Goal: Transaction & Acquisition: Purchase product/service

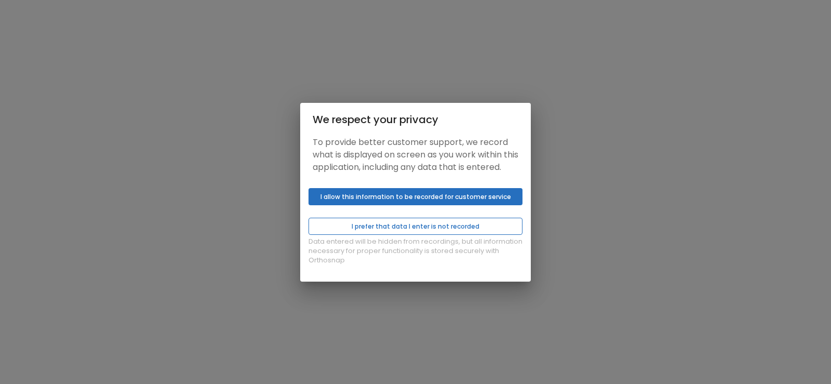
click at [409, 234] on button "I prefer that data I enter is not recorded" at bounding box center [415, 225] width 214 height 17
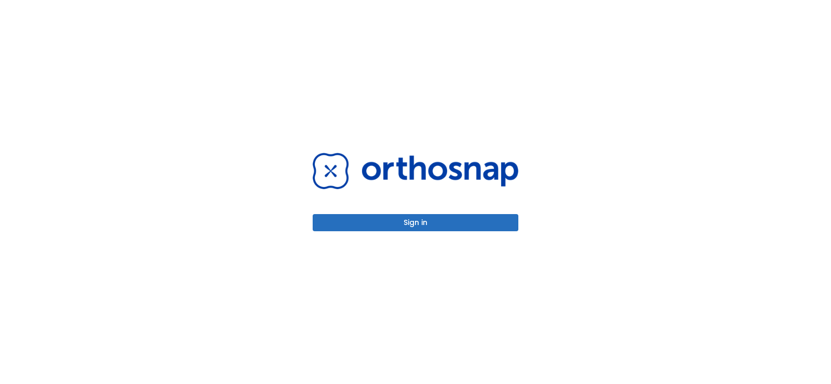
click at [413, 220] on button "Sign in" at bounding box center [415, 222] width 206 height 17
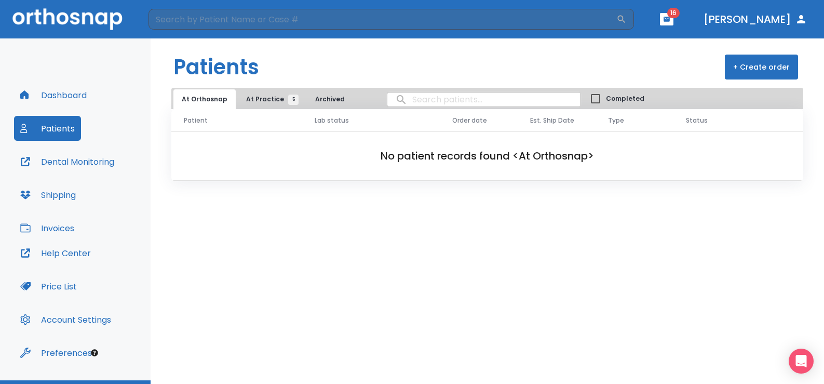
click at [246, 99] on span "At Practice 5" at bounding box center [269, 98] width 47 height 9
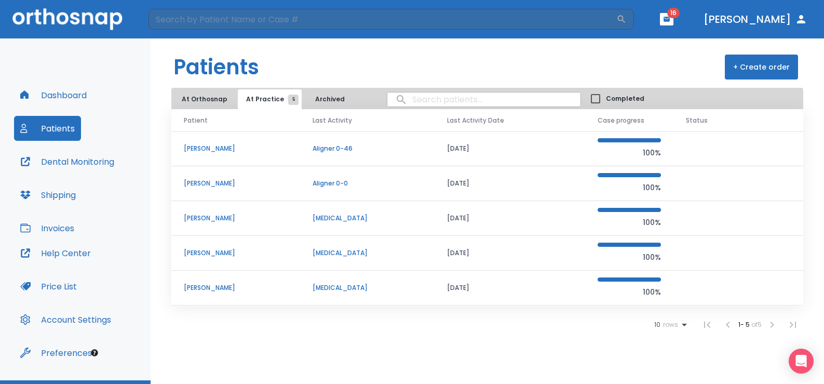
click at [215, 146] on p "[PERSON_NAME]" at bounding box center [236, 148] width 104 height 9
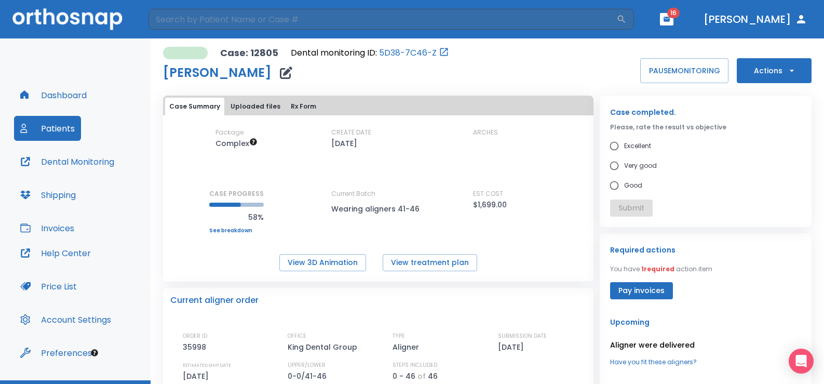
click at [790, 72] on button "Actions" at bounding box center [774, 70] width 75 height 25
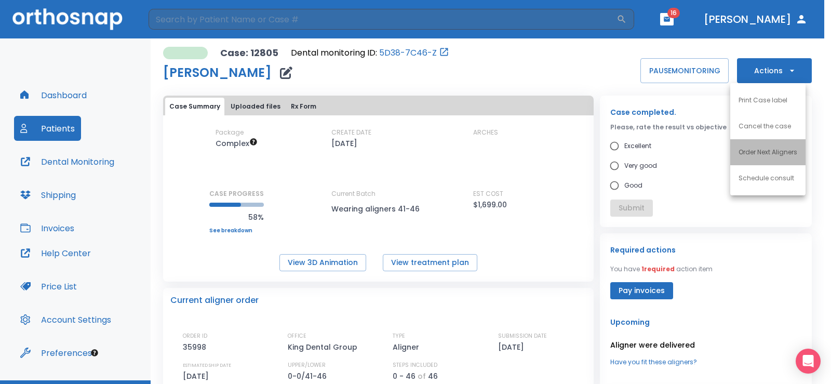
click at [768, 151] on p "Order Next Aligners" at bounding box center [767, 151] width 59 height 9
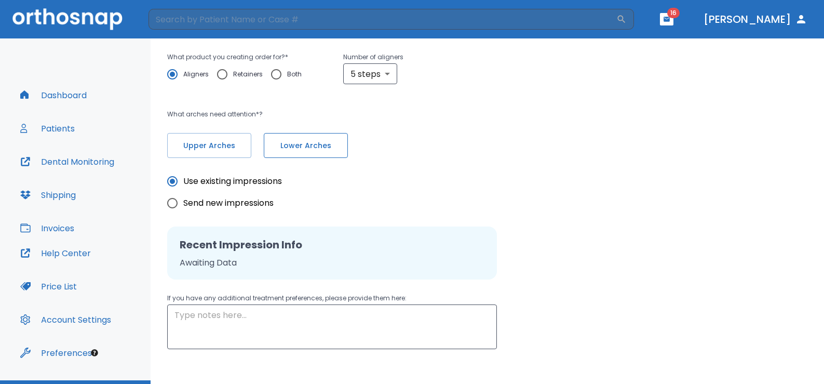
radio input "false"
radio input "true"
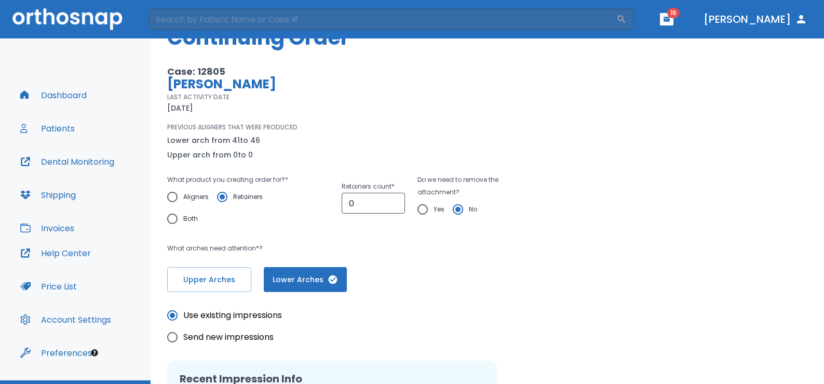
scroll to position [104, 0]
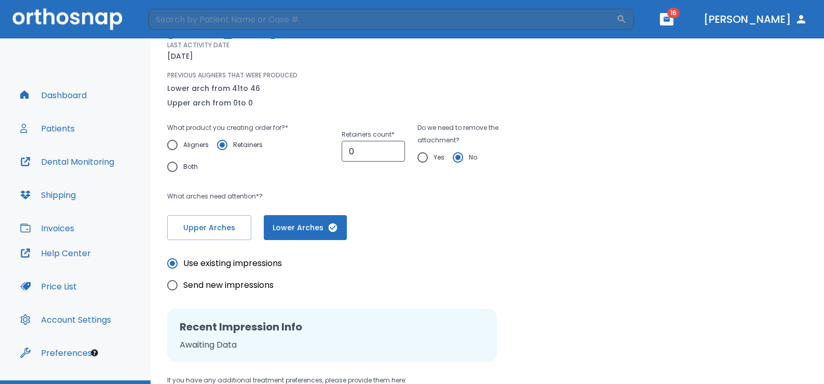
click at [170, 142] on input "Aligners" at bounding box center [172, 145] width 22 height 22
radio input "true"
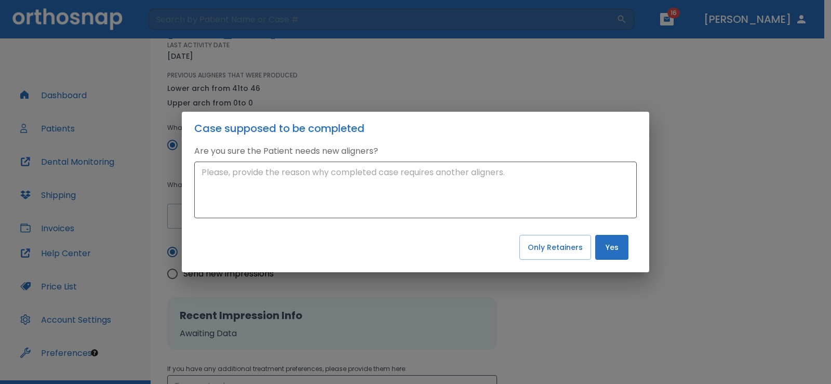
click at [514, 145] on p "Are you sure the Patient needs new aligners?" at bounding box center [415, 151] width 442 height 12
click at [465, 105] on div "Case supposed to be completed Are you sure the Patient needs new aligners? x ​ …" at bounding box center [415, 192] width 831 height 384
click at [609, 250] on button "Yes" at bounding box center [611, 247] width 33 height 25
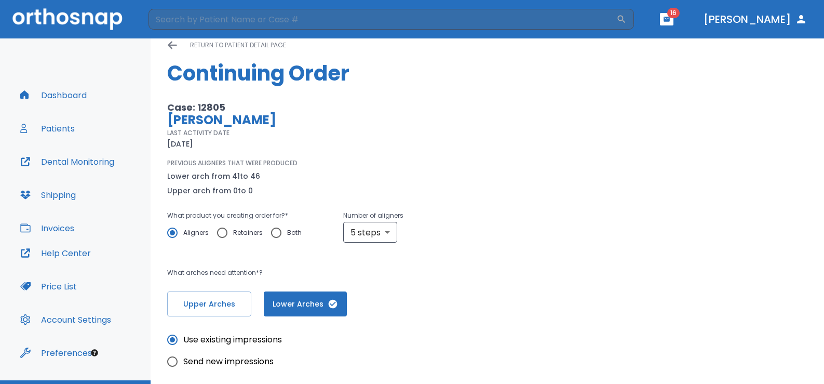
scroll to position [15, 0]
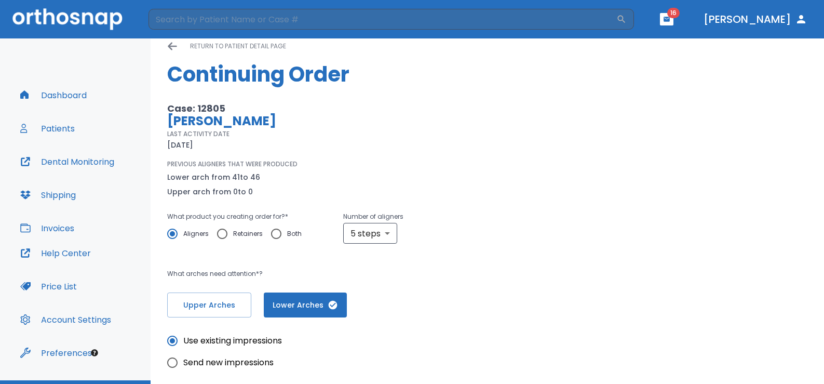
click at [173, 48] on icon at bounding box center [172, 46] width 10 height 10
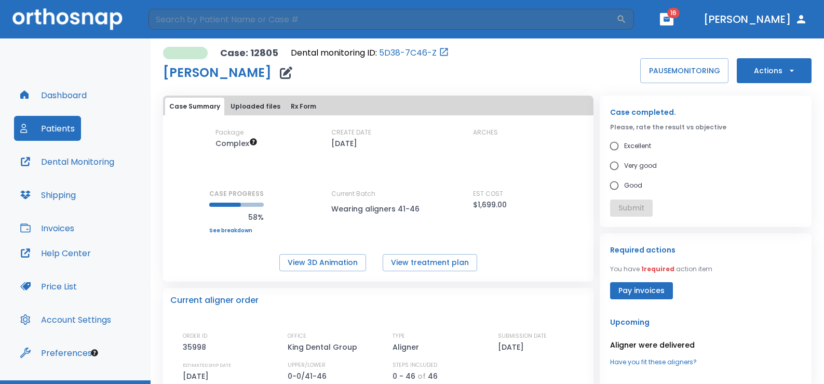
scroll to position [52, 0]
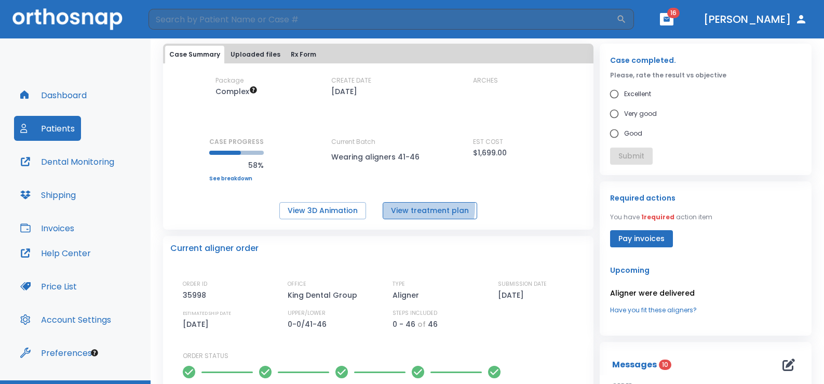
click at [416, 207] on button "View treatment plan" at bounding box center [430, 210] width 94 height 17
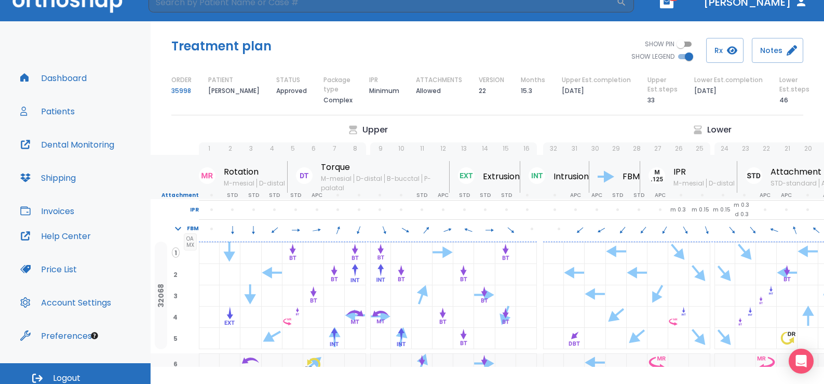
scroll to position [24, 0]
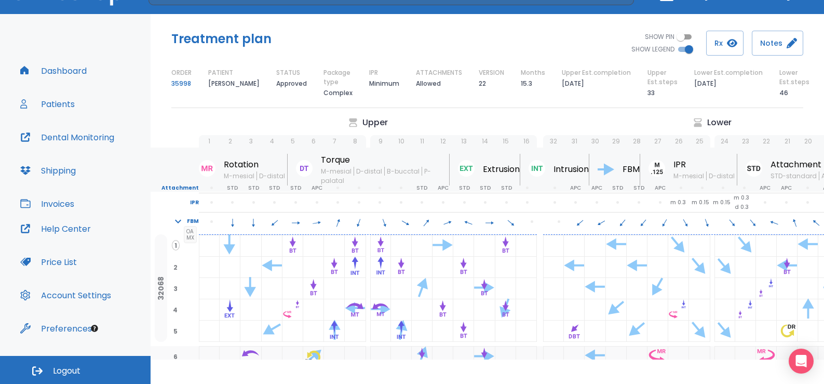
click at [59, 103] on button "Patients" at bounding box center [47, 103] width 67 height 25
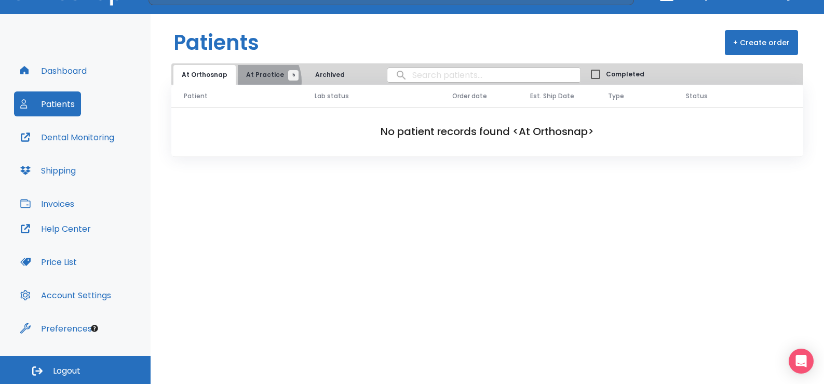
click at [254, 81] on button "At Practice 5" at bounding box center [270, 75] width 64 height 20
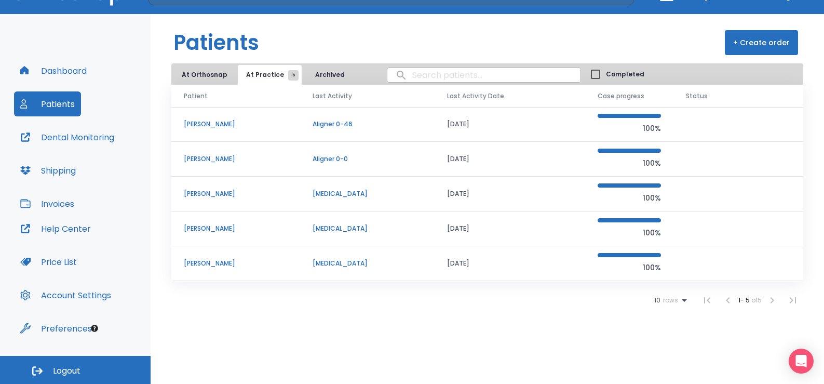
click at [209, 123] on p "[PERSON_NAME]" at bounding box center [236, 123] width 104 height 9
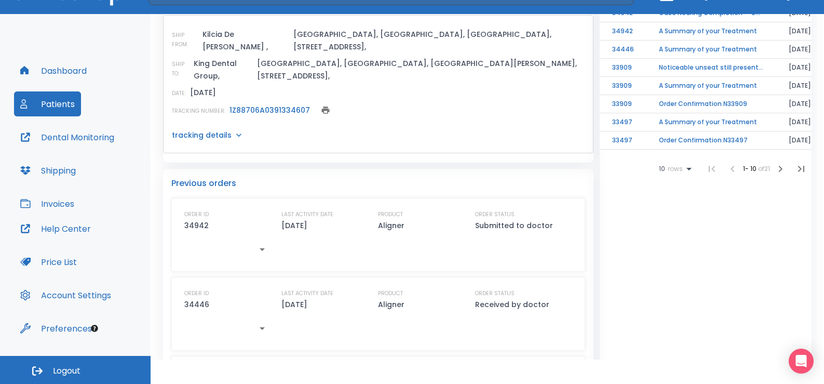
scroll to position [519, 0]
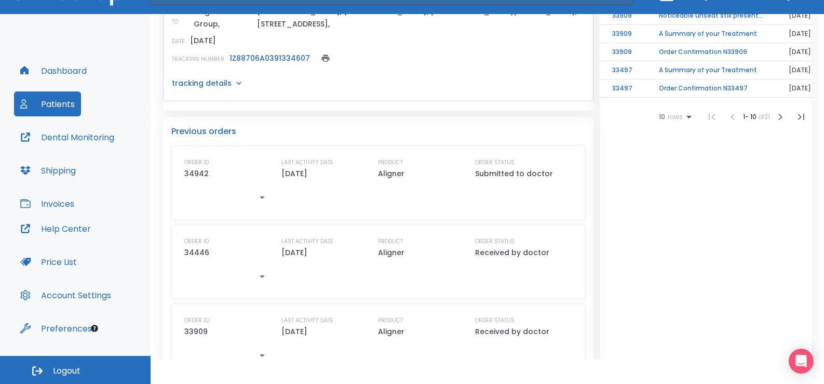
click at [303, 246] on p "[DATE]" at bounding box center [294, 252] width 26 height 12
click at [200, 246] on p "34446" at bounding box center [196, 252] width 25 height 12
click at [402, 237] on div "PRODUCT Aligner" at bounding box center [422, 248] width 88 height 22
click at [345, 180] on div "ORDER ID 34942 LAST ACTIVITY DATE [DATE] PRODUCT Aligner ORDER STATUS Submitted…" at bounding box center [378, 183] width 388 height 50
click at [213, 125] on p "Previous orders" at bounding box center [378, 131] width 414 height 12
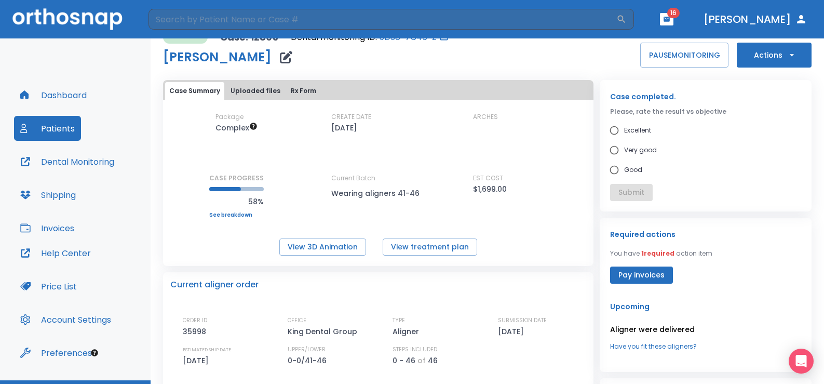
scroll to position [0, 0]
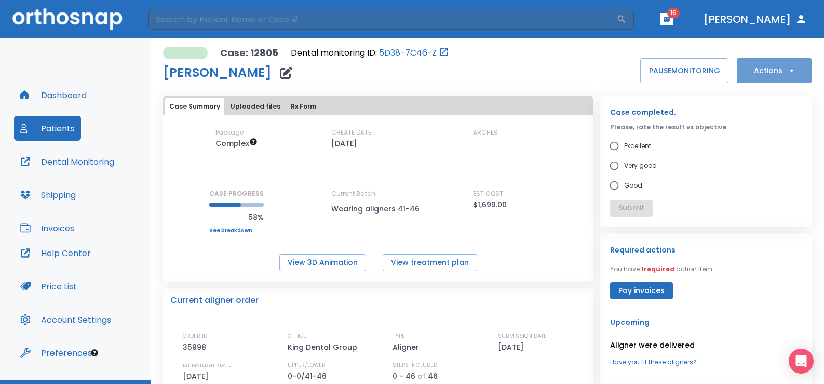
click at [747, 69] on button "Actions" at bounding box center [774, 70] width 75 height 25
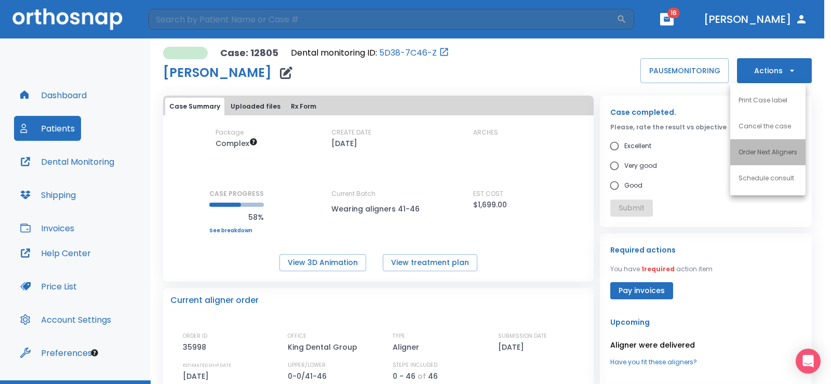
click at [758, 149] on p "Order Next Aligners" at bounding box center [767, 151] width 59 height 9
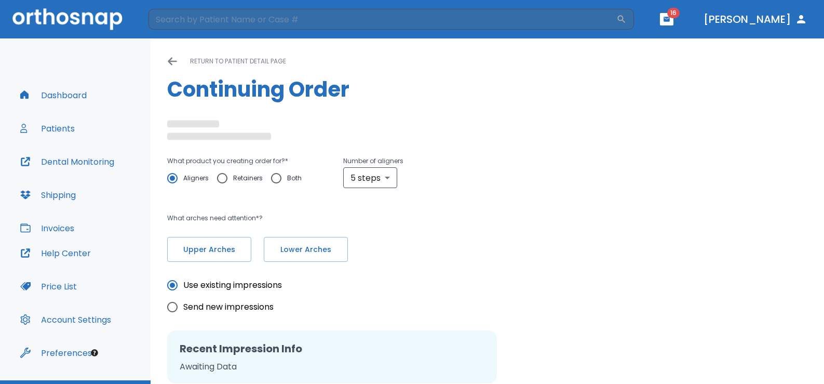
radio input "false"
radio input "true"
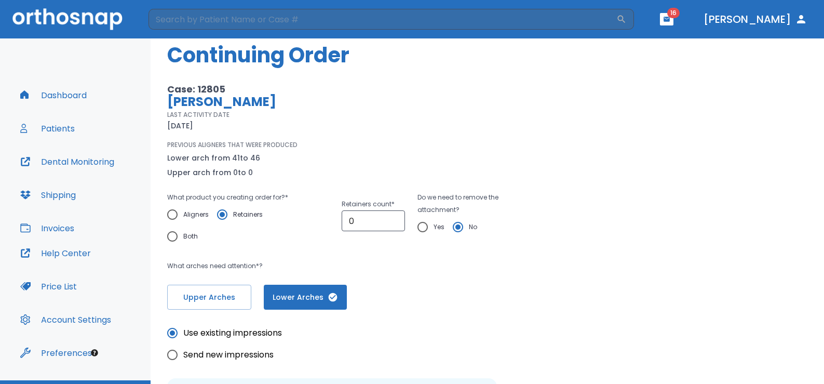
scroll to position [52, 0]
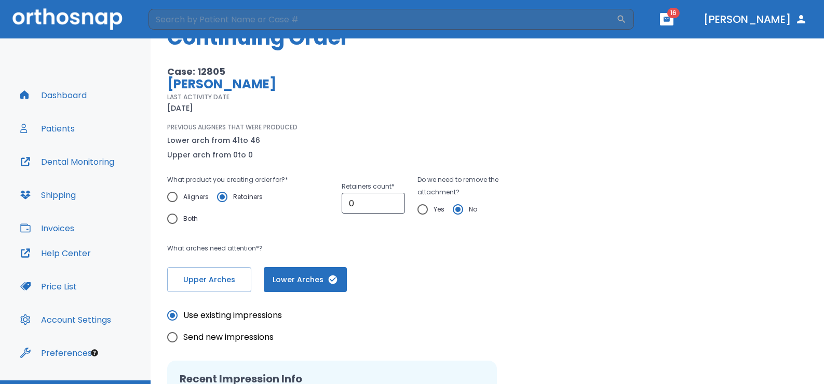
click at [178, 193] on input "Aligners" at bounding box center [172, 197] width 22 height 22
radio input "true"
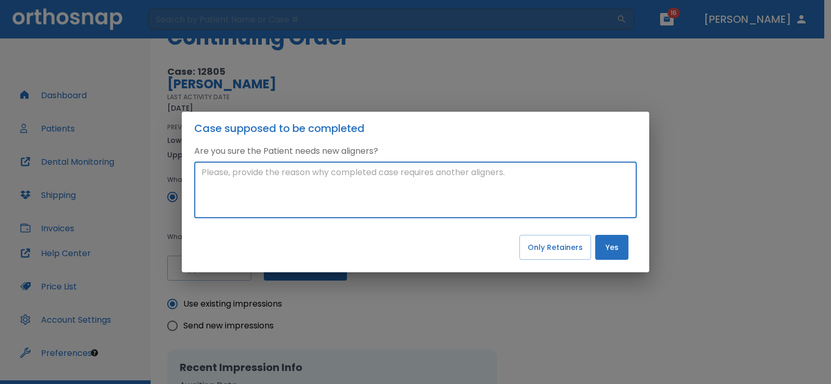
click at [287, 175] on textarea at bounding box center [415, 190] width 428 height 48
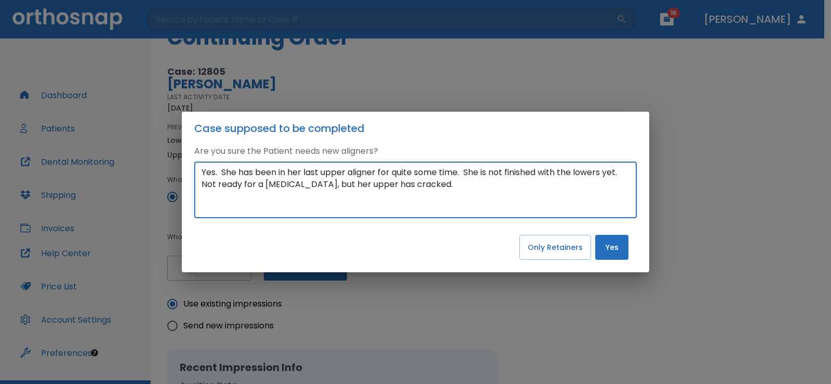
type textarea "Yes. She has been in her last upper aligner for quite some time. She is not fin…"
click at [615, 249] on button "Yes" at bounding box center [611, 247] width 33 height 25
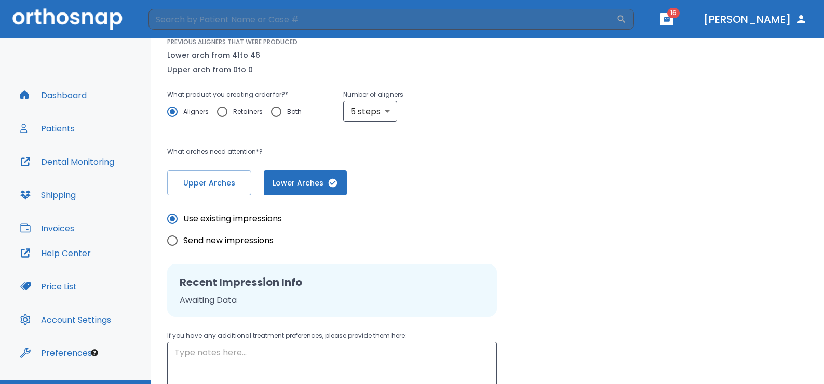
scroll to position [156, 0]
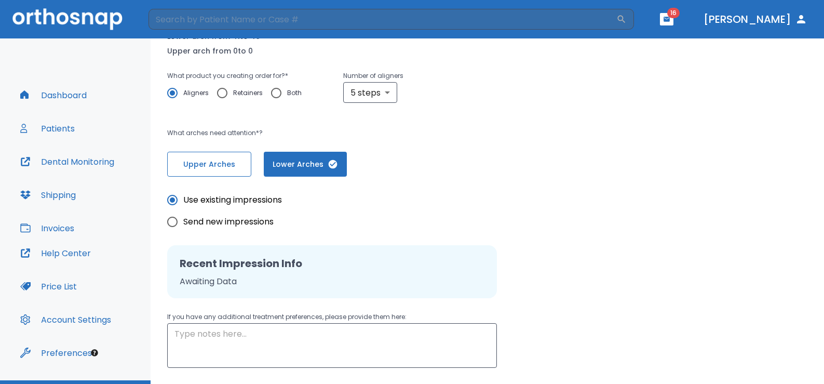
click at [225, 159] on span "Upper Arches" at bounding box center [209, 164] width 62 height 11
click at [322, 168] on span "Lower Arches" at bounding box center [304, 164] width 62 height 11
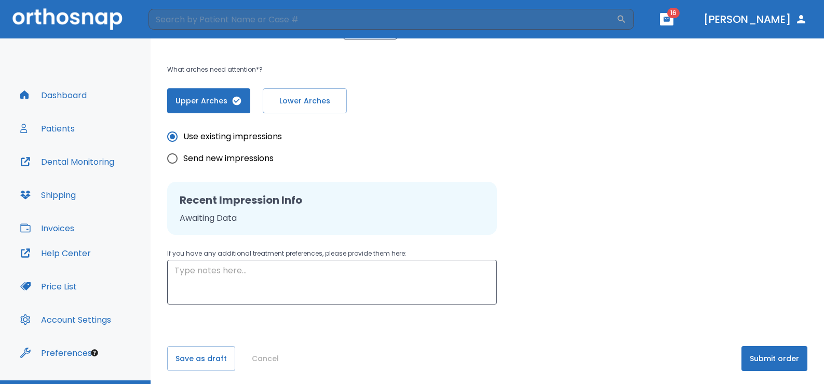
scroll to position [223, 0]
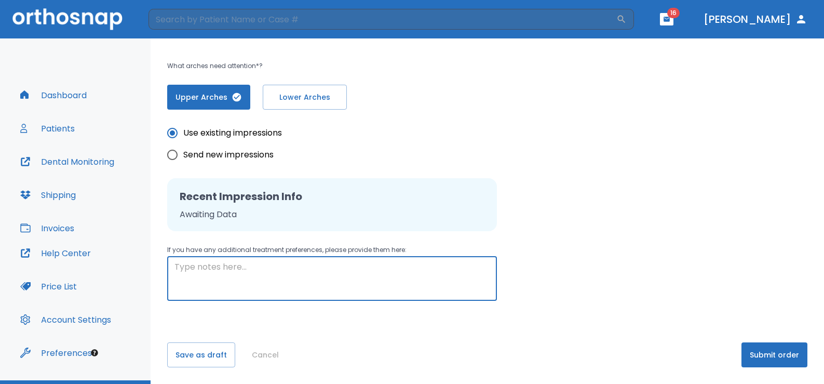
click at [251, 267] on textarea at bounding box center [331, 279] width 315 height 36
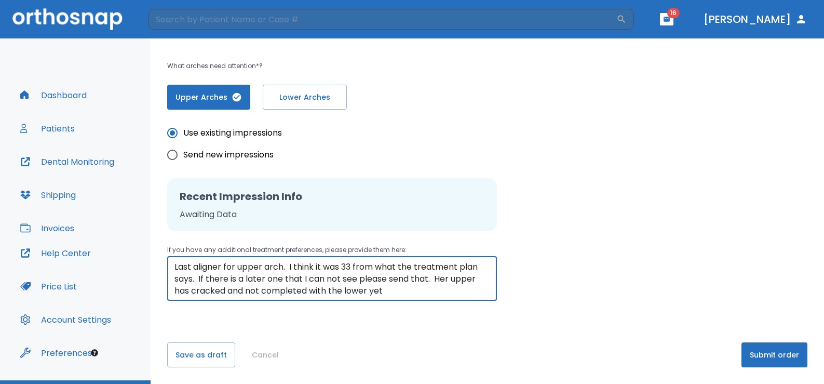
type textarea "Last aligner for upper arch. I think it was 33 from what the treatment plan say…"
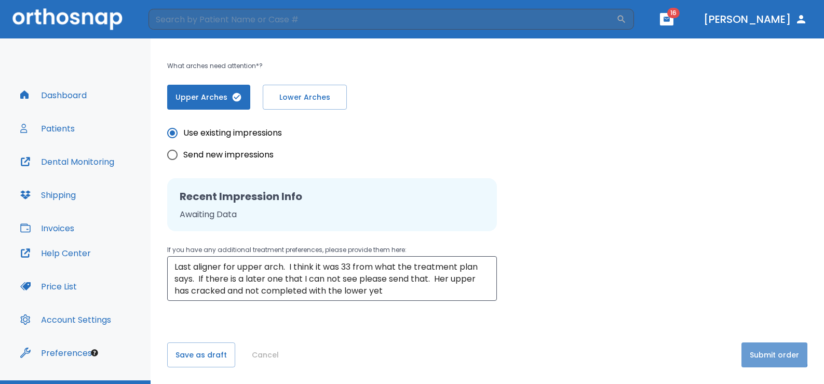
click at [758, 353] on button "Submit order" at bounding box center [774, 354] width 66 height 25
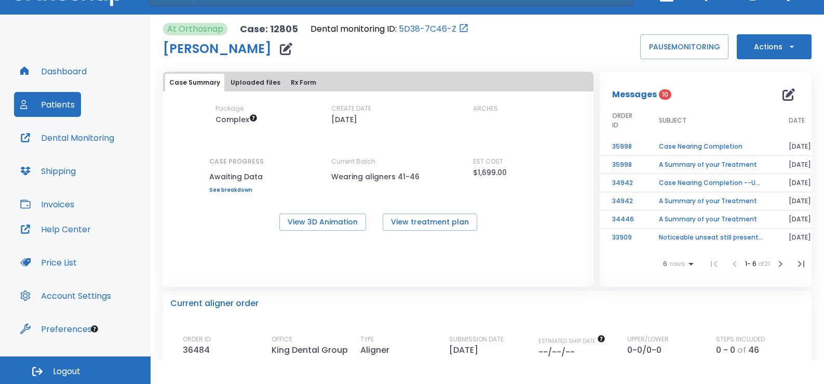
scroll to position [24, 0]
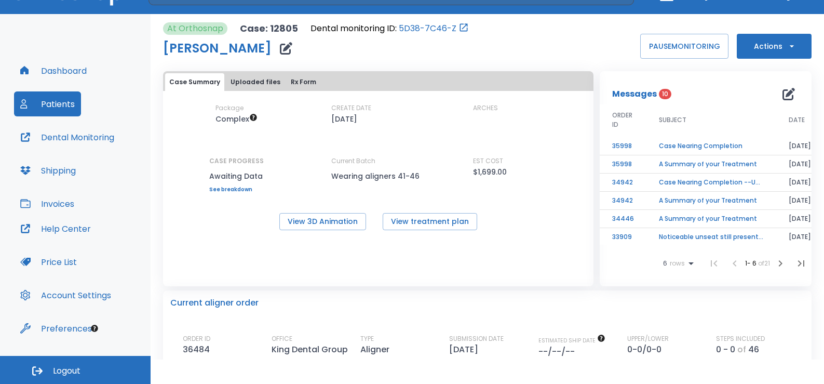
click at [53, 200] on button "Invoices" at bounding box center [47, 203] width 66 height 25
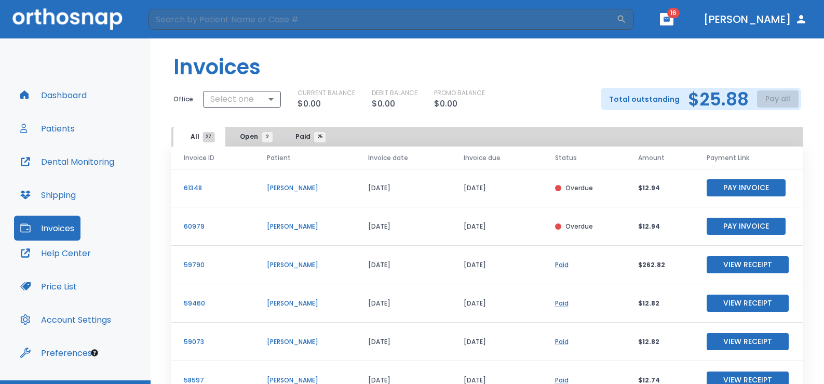
click at [733, 187] on button "Pay Invoice" at bounding box center [745, 187] width 79 height 17
click at [780, 95] on div "Total outstanding $25.88 Pay all" at bounding box center [701, 99] width 200 height 22
click at [270, 99] on body "​ 16 [PERSON_NAME] Dashboard Patients Dental Monitoring Shipping Invoices Help …" at bounding box center [412, 192] width 824 height 384
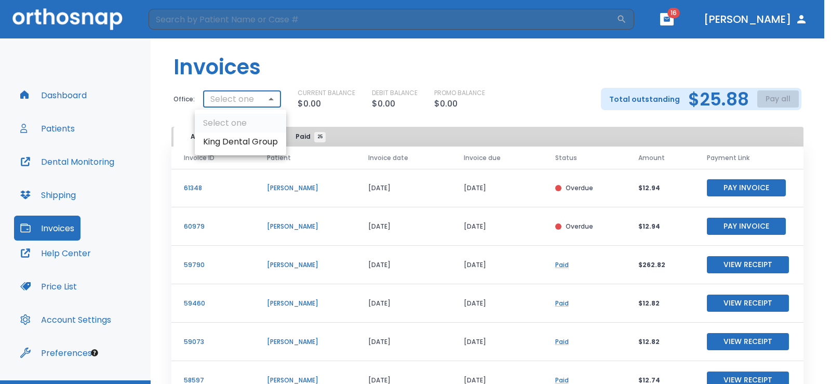
click at [265, 143] on li "King Dental Group" at bounding box center [240, 141] width 91 height 19
type input "3035"
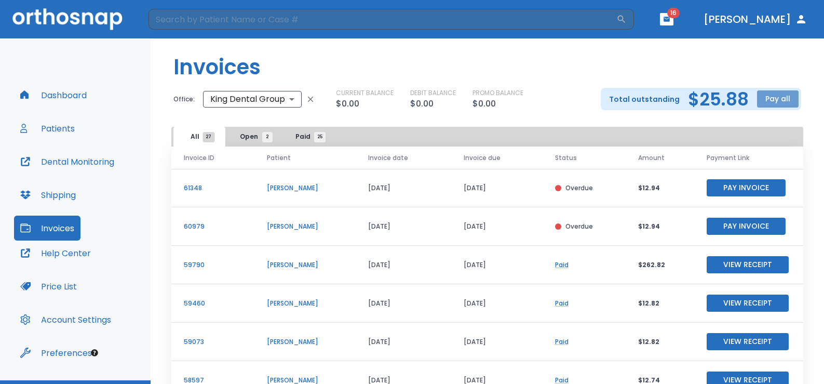
click at [764, 98] on button "Pay all" at bounding box center [778, 98] width 42 height 17
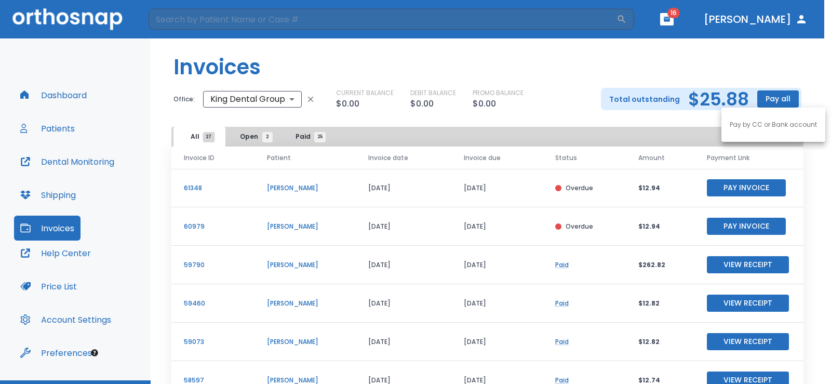
click at [752, 123] on p "Pay by CC or Bank account" at bounding box center [772, 124] width 87 height 9
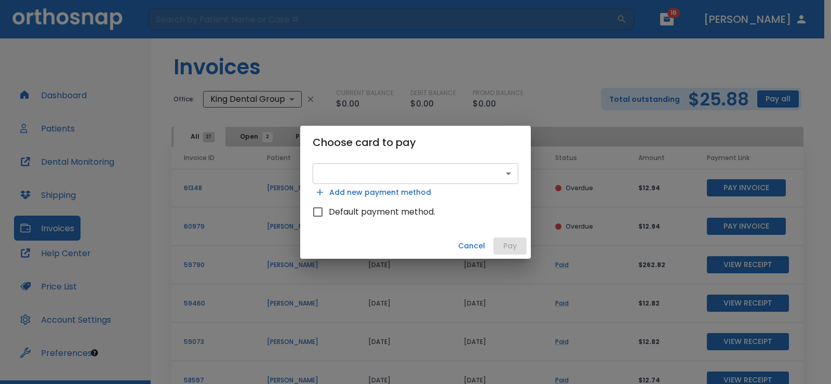
click at [502, 170] on body "​ 16 [PERSON_NAME] Dashboard Patients Dental Monitoring Shipping Invoices Help …" at bounding box center [415, 192] width 831 height 384
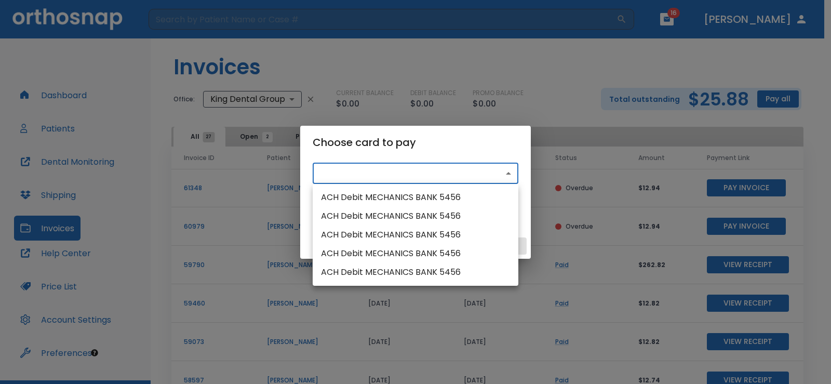
click at [397, 197] on li "ACH Debit MECHANICS BANK 5456" at bounding box center [415, 197] width 206 height 19
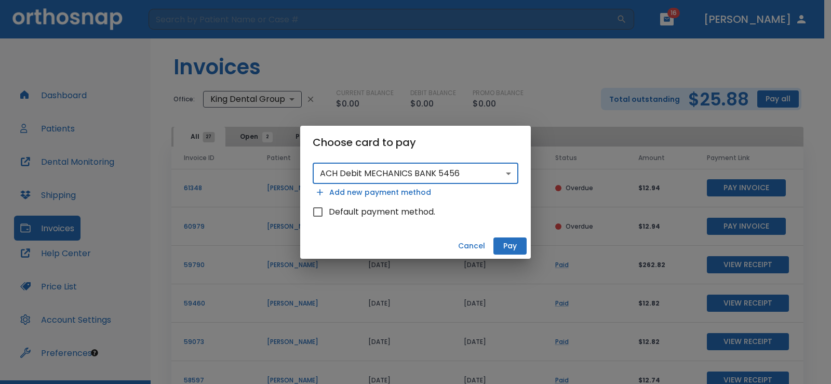
type input "pm_1QMuucHMfdBZStQ1IZF79krQ"
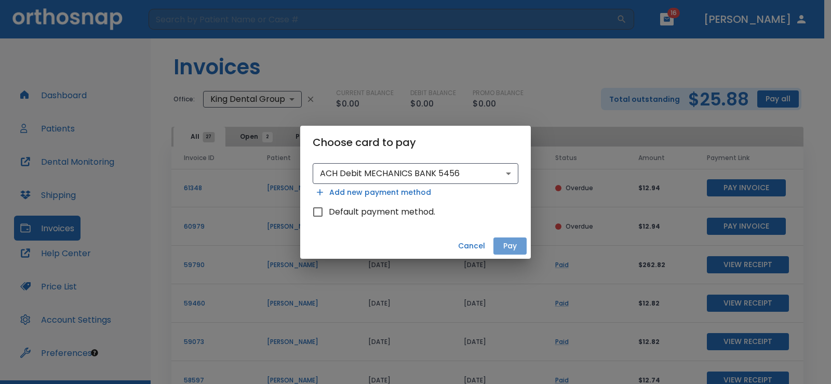
click at [512, 249] on button "Pay" at bounding box center [509, 245] width 33 height 17
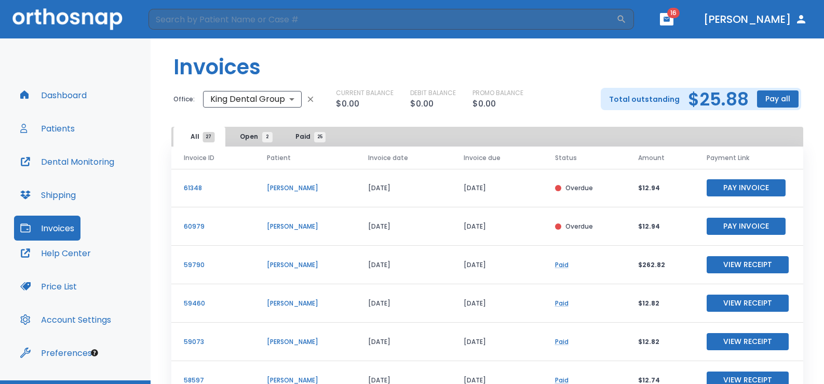
click at [62, 96] on button "Dashboard" at bounding box center [53, 95] width 79 height 25
